Goal: Transaction & Acquisition: Purchase product/service

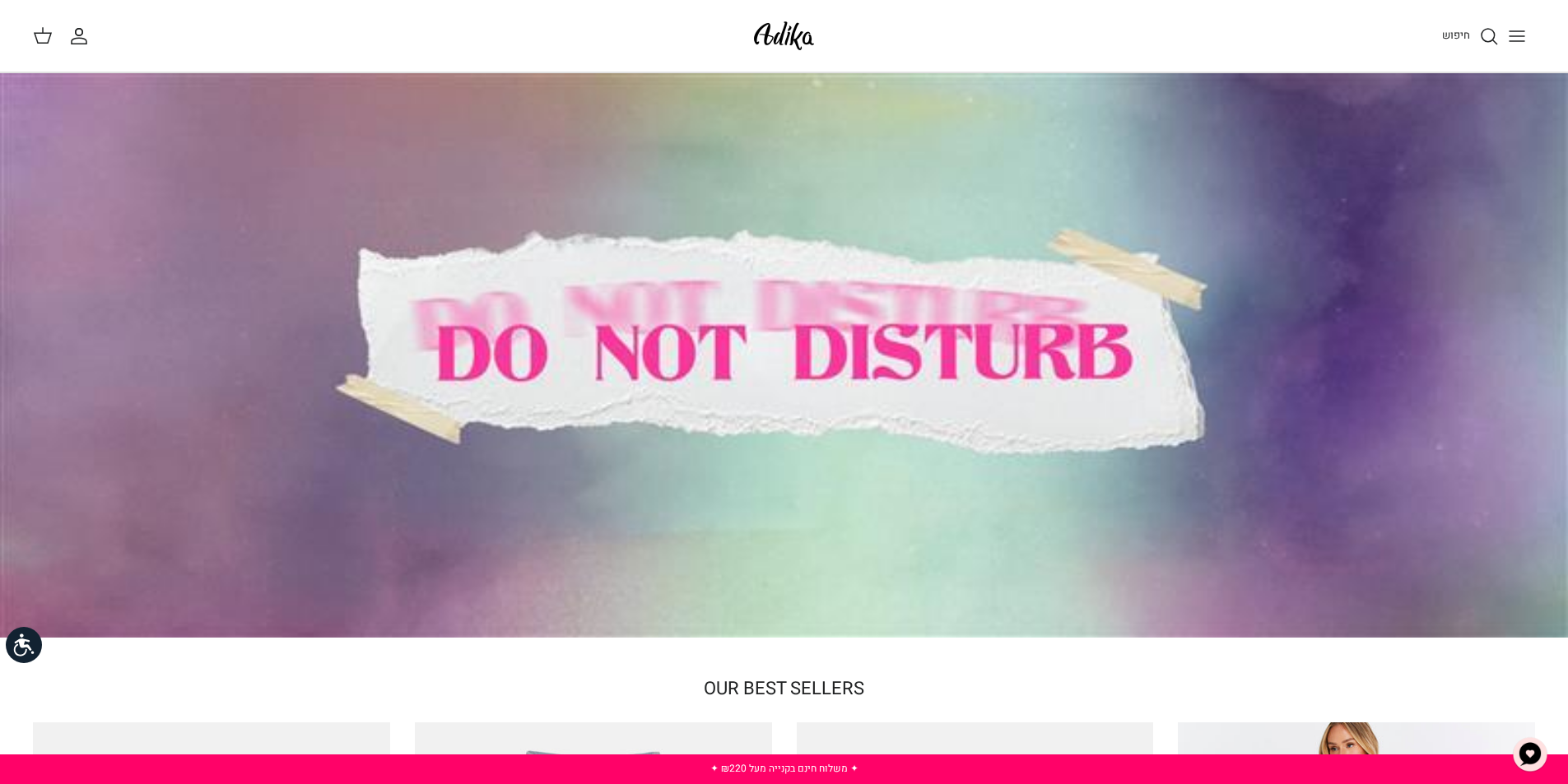
click at [1511, 39] on icon "Toggle menu" at bounding box center [1516, 36] width 20 height 20
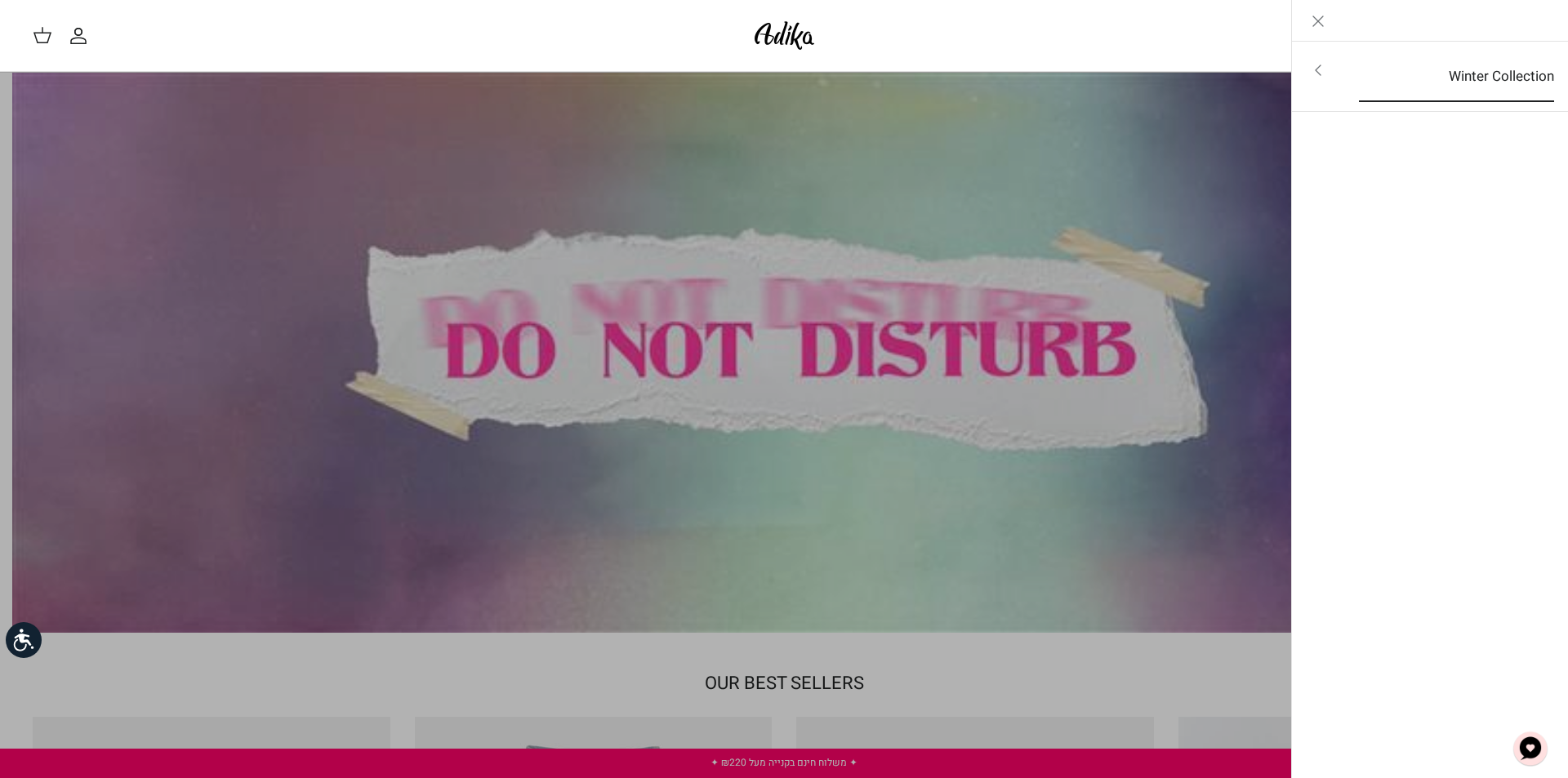
click at [1375, 61] on link "Winter Collection" at bounding box center [1456, 76] width 224 height 50
click at [1376, 67] on link "לכל הפריטים" at bounding box center [1431, 72] width 261 height 41
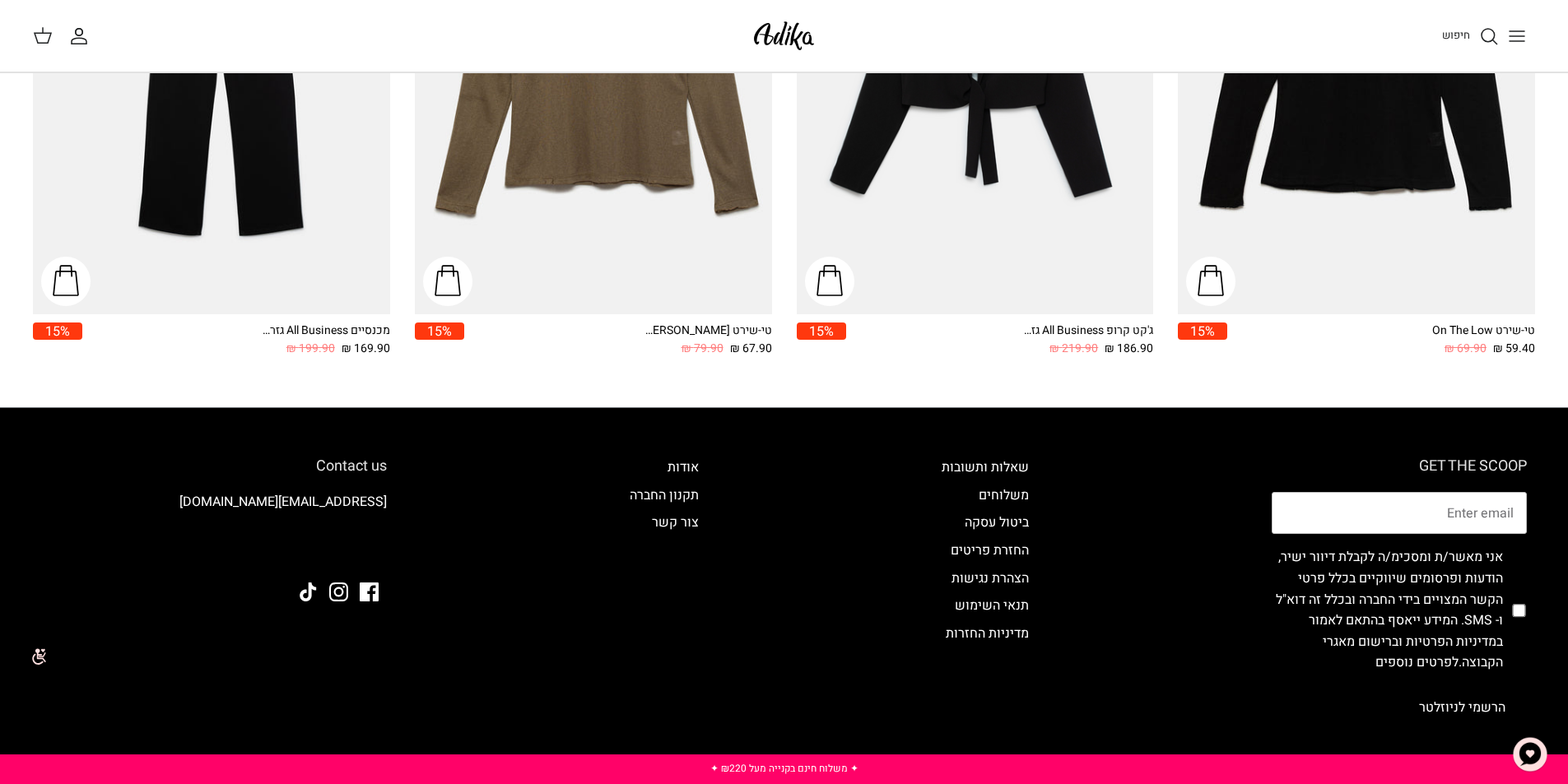
scroll to position [2383, 0]
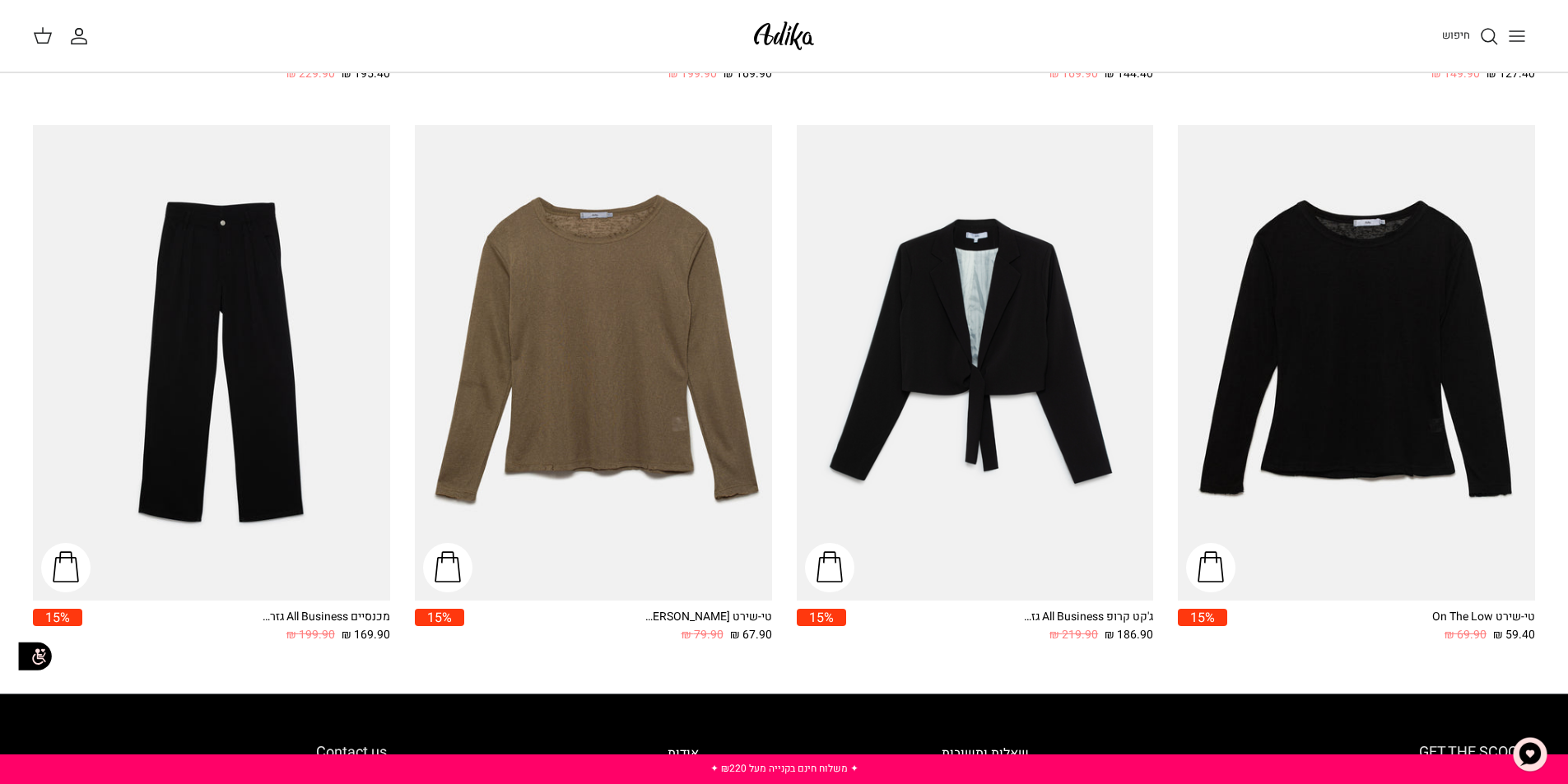
click at [241, 354] on img "מכנסיים All Business גזרה מחויטת" at bounding box center [211, 363] width 357 height 476
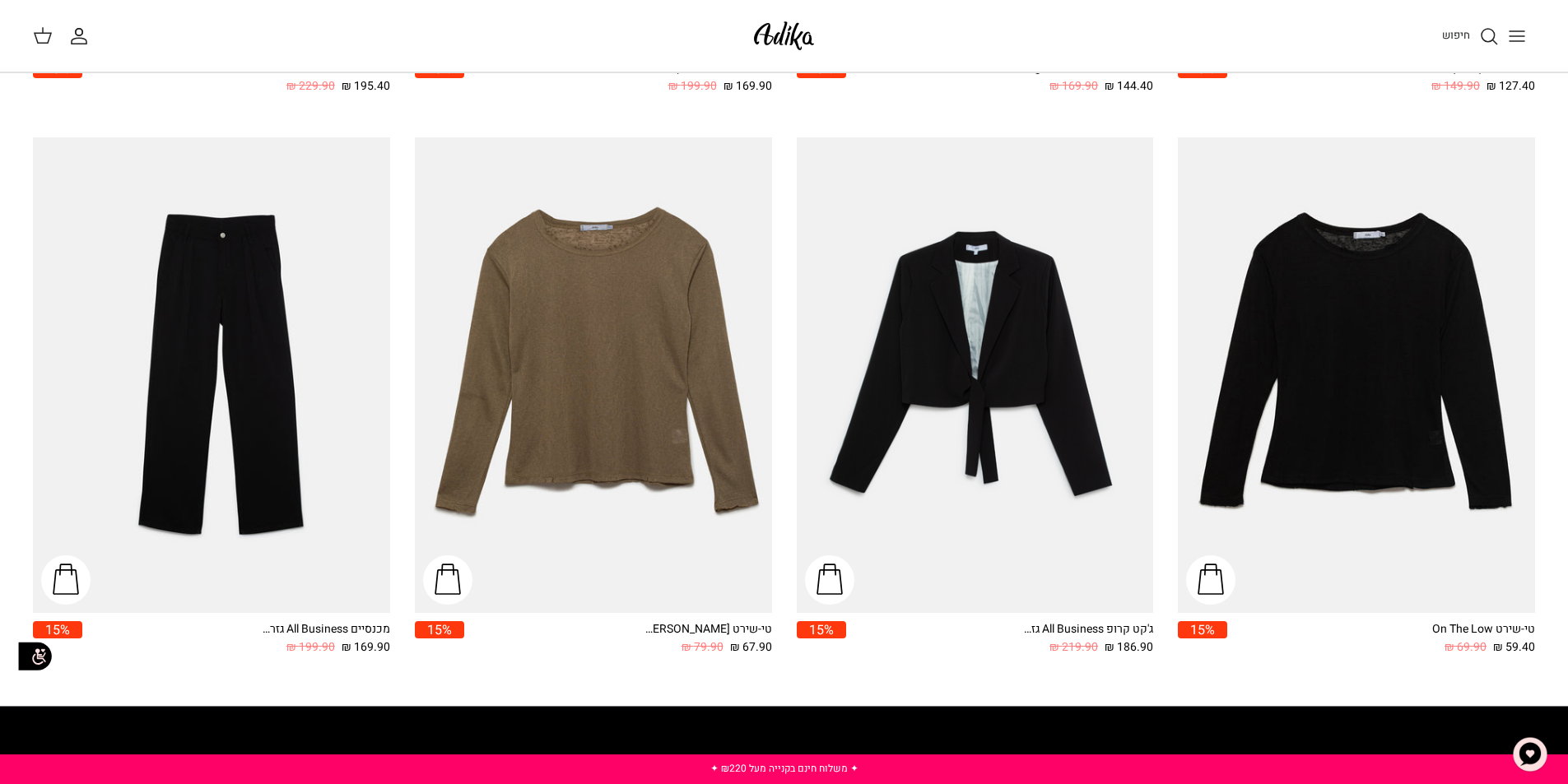
click at [1510, 41] on line "Toggle menu" at bounding box center [1516, 41] width 15 height 0
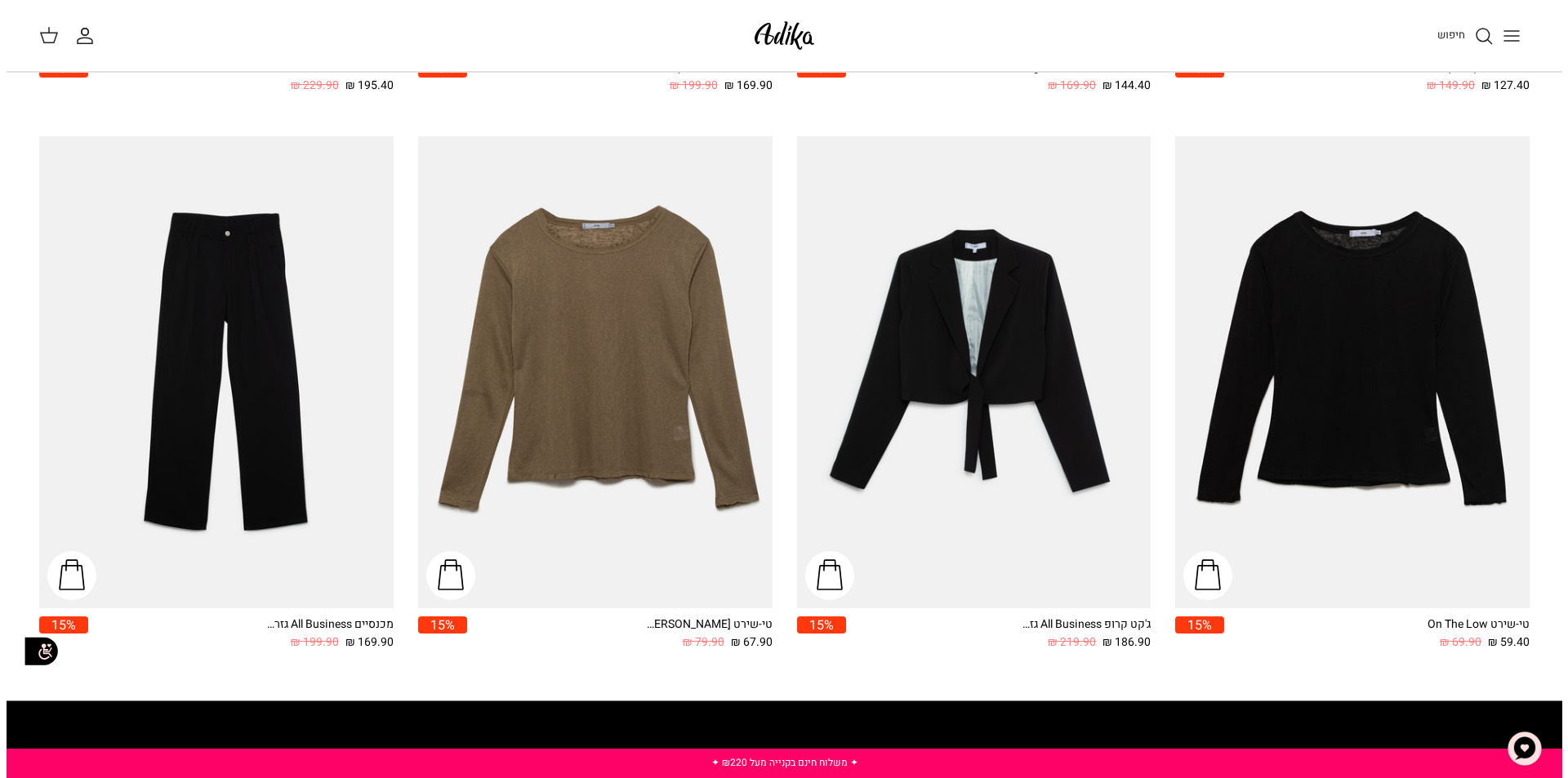
scroll to position [2365, 0]
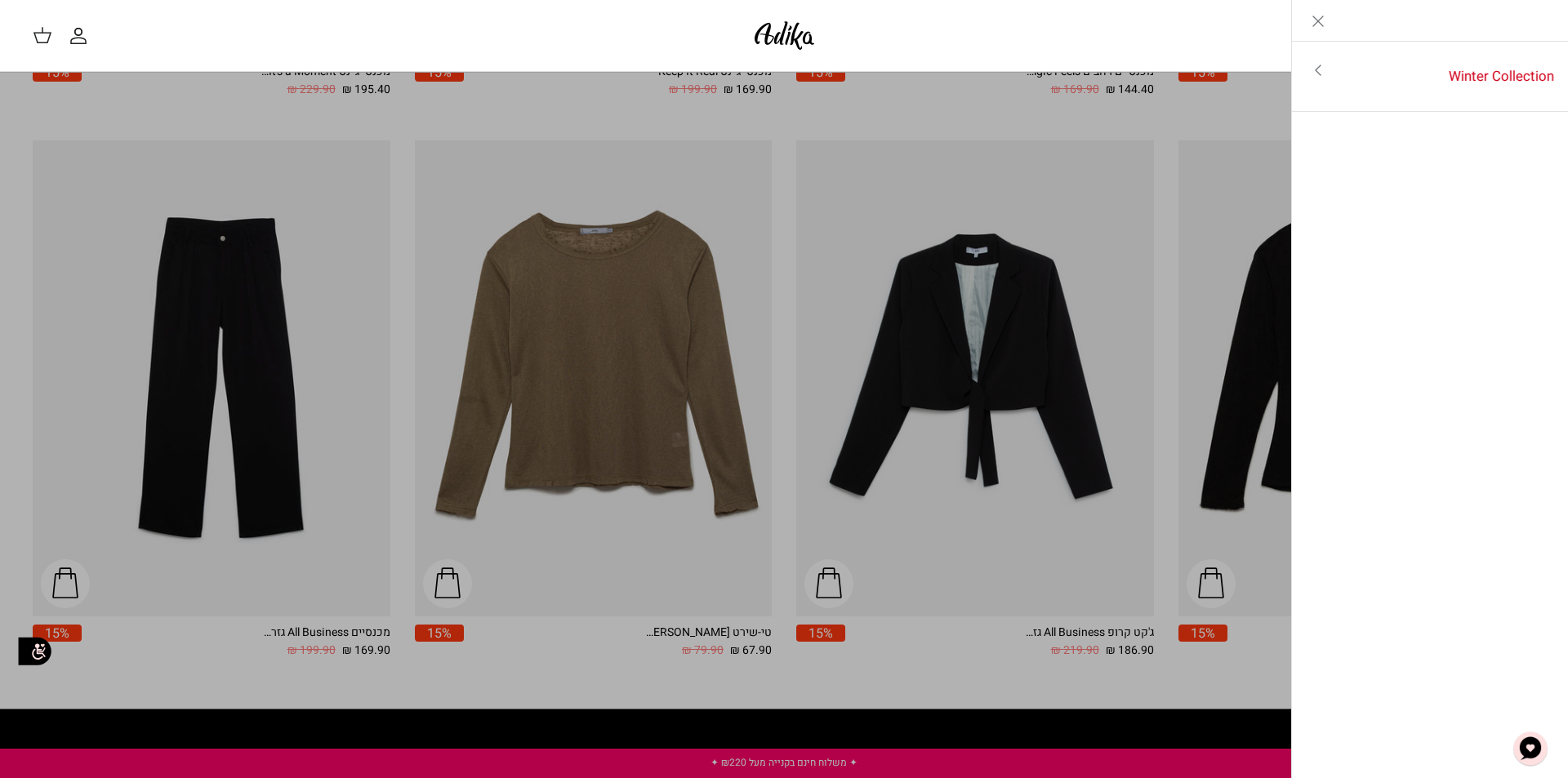
click at [1316, 71] on icon "Toggle menu" at bounding box center [1317, 70] width 20 height 20
click at [1449, 84] on link "לכל הפריטים" at bounding box center [1431, 72] width 261 height 41
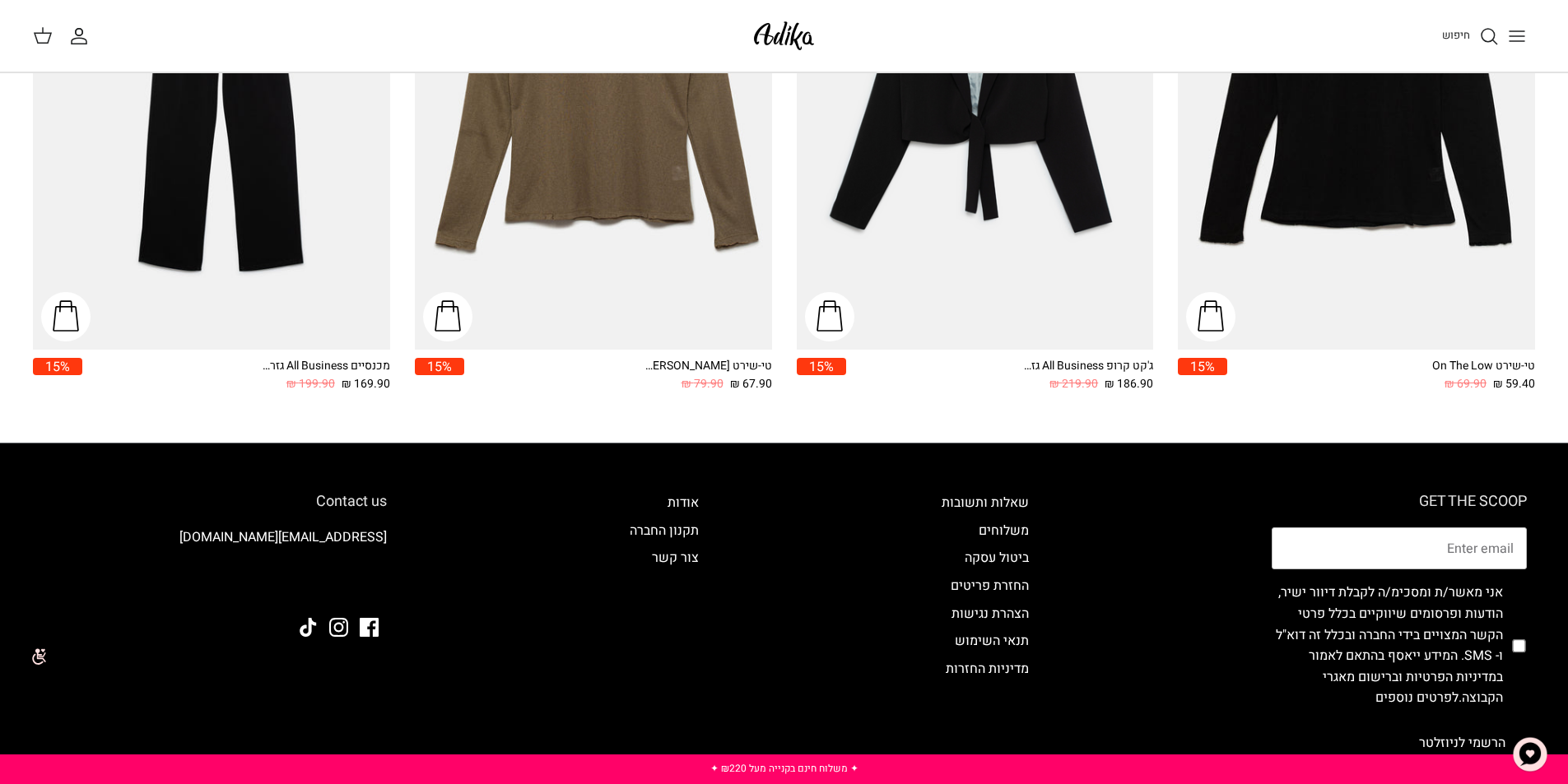
scroll to position [2794, 0]
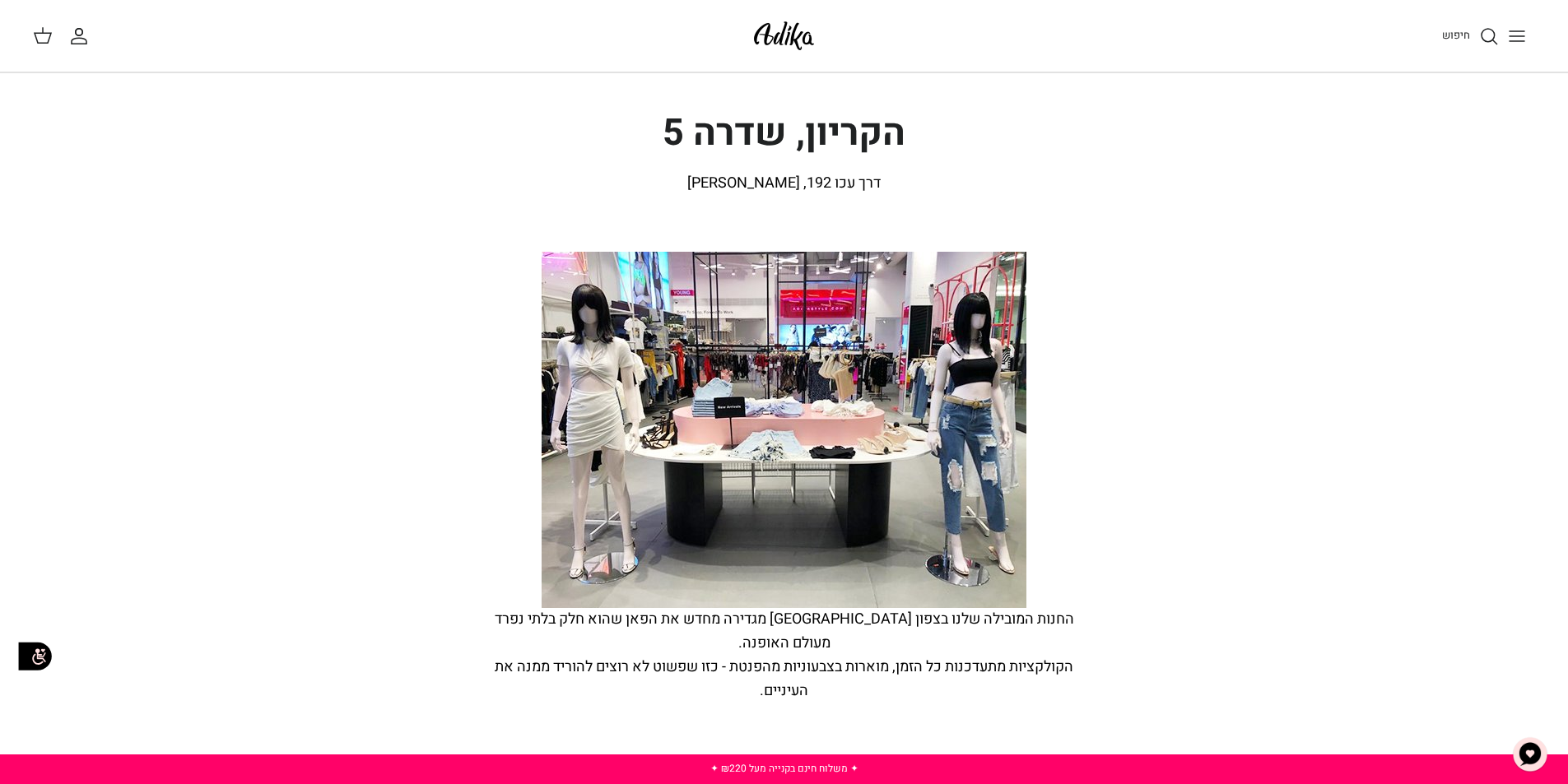
scroll to position [165, 0]
